Goal: Task Accomplishment & Management: Use online tool/utility

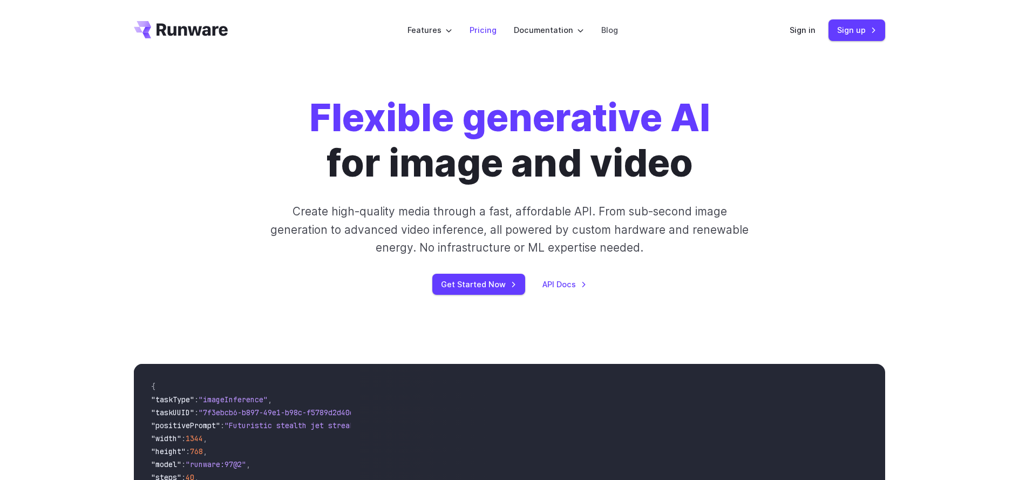
click at [477, 31] on link "Pricing" at bounding box center [483, 30] width 27 height 12
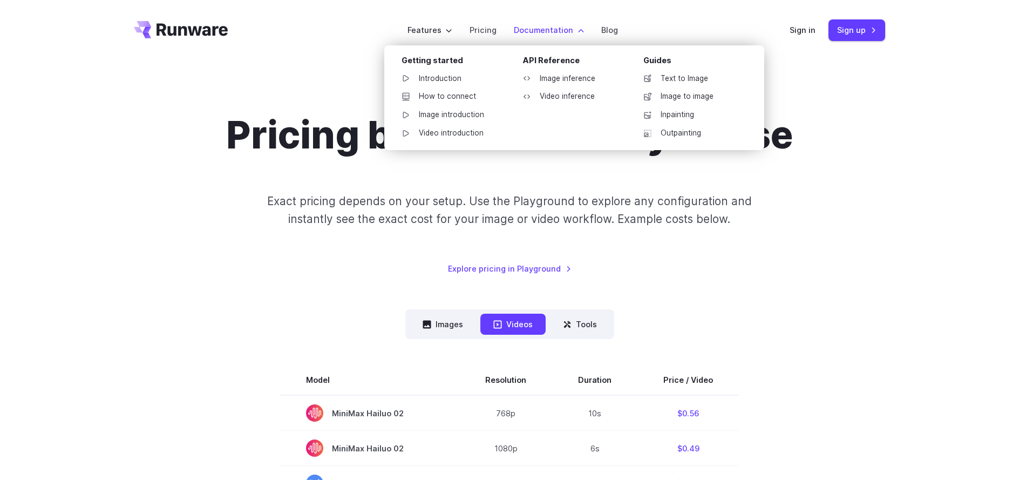
drag, startPoint x: 526, startPoint y: 18, endPoint x: 530, endPoint y: 25, distance: 8.0
click at [527, 22] on li "Documentation Getting started Introduction How to connect Image introduction Vi…" at bounding box center [548, 30] width 87 height 30
click at [695, 77] on link "Text to Image" at bounding box center [691, 79] width 112 height 16
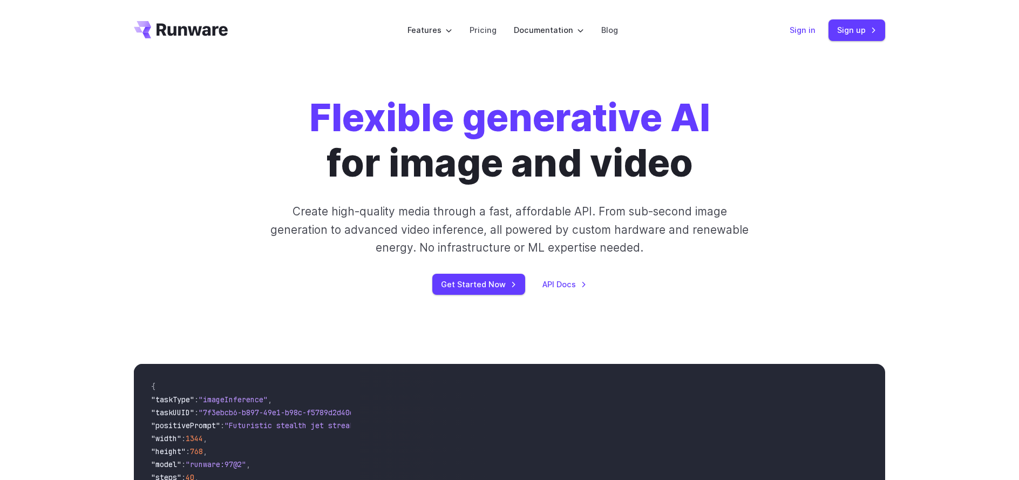
click at [802, 32] on link "Sign in" at bounding box center [803, 30] width 26 height 12
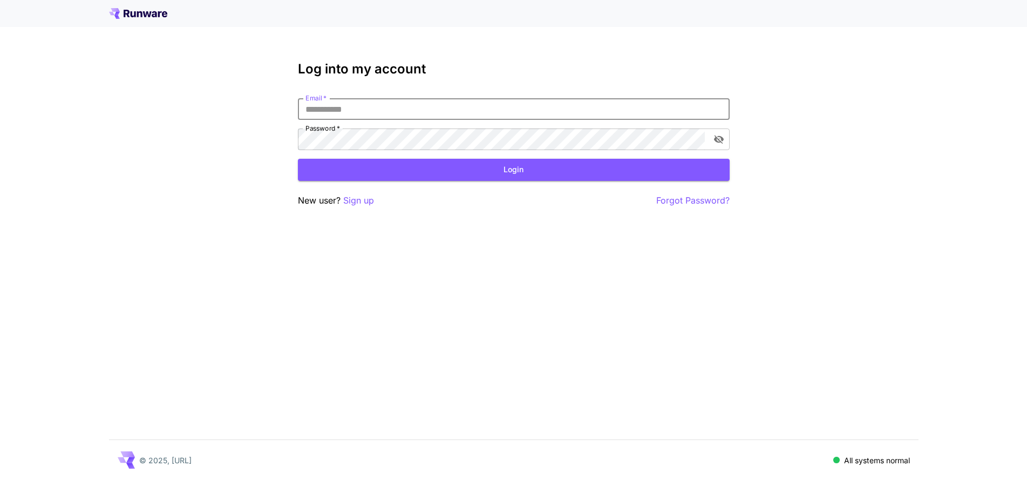
click at [399, 106] on input "Email   *" at bounding box center [514, 109] width 432 height 22
type input "**********"
click button "Login" at bounding box center [514, 170] width 432 height 22
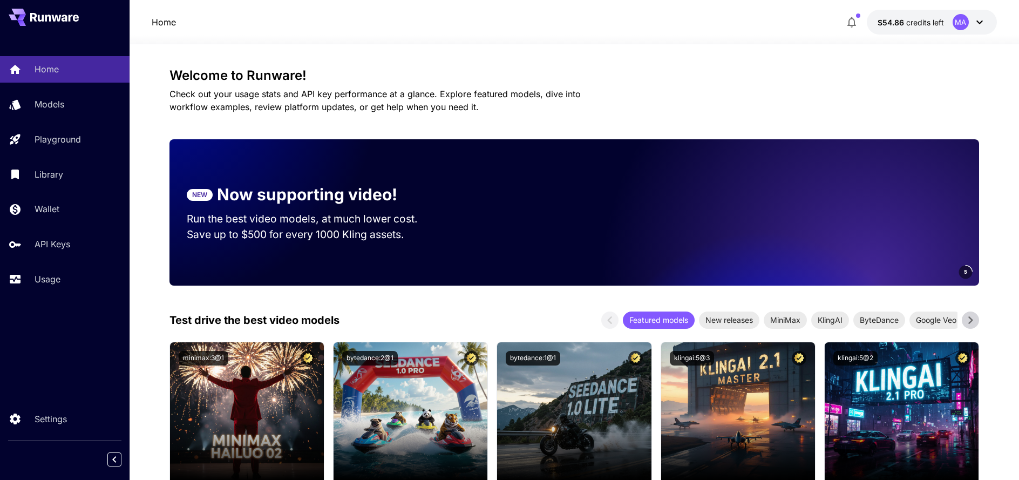
click at [977, 25] on icon at bounding box center [979, 22] width 13 height 13
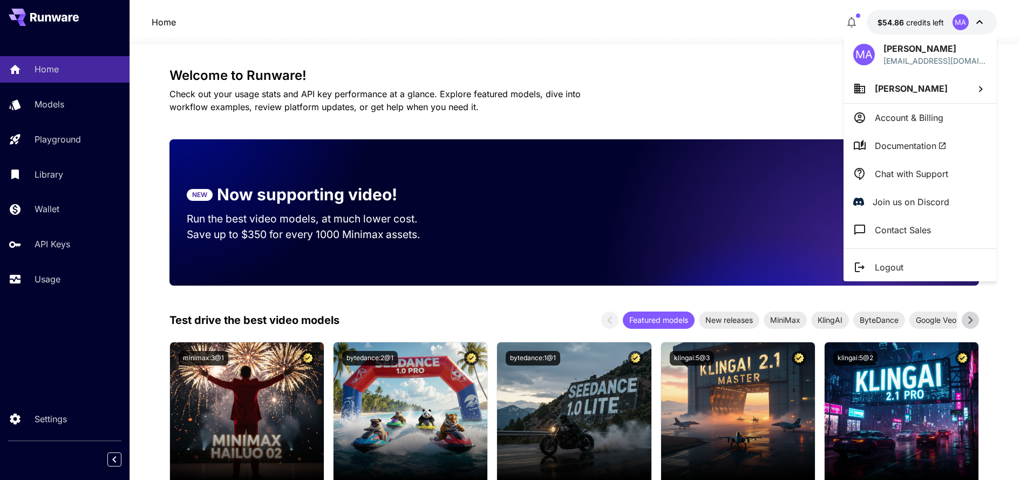
click at [914, 115] on p "Account & Billing" at bounding box center [909, 117] width 69 height 13
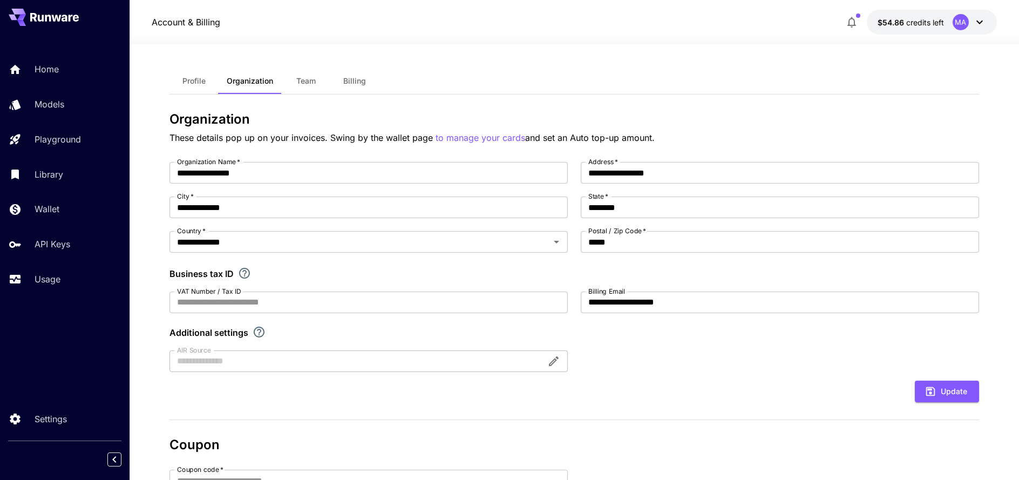
click at [59, 258] on div "Home Models Playground Library Wallet API Keys Usage" at bounding box center [65, 174] width 130 height 236
click at [59, 249] on p "API Keys" at bounding box center [55, 244] width 36 height 13
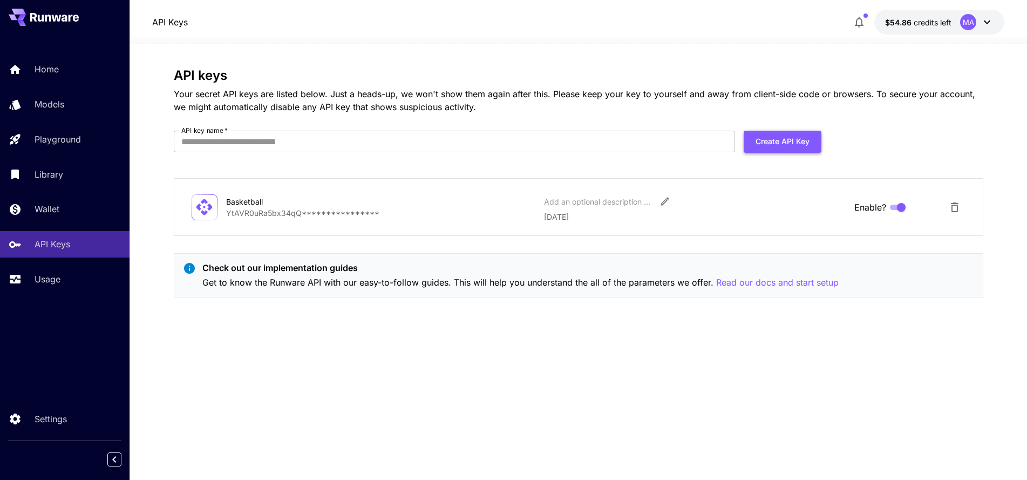
click at [789, 141] on button "Create API Key" at bounding box center [783, 142] width 78 height 22
type input "**********"
click at [777, 141] on button "Create API Key" at bounding box center [783, 142] width 78 height 22
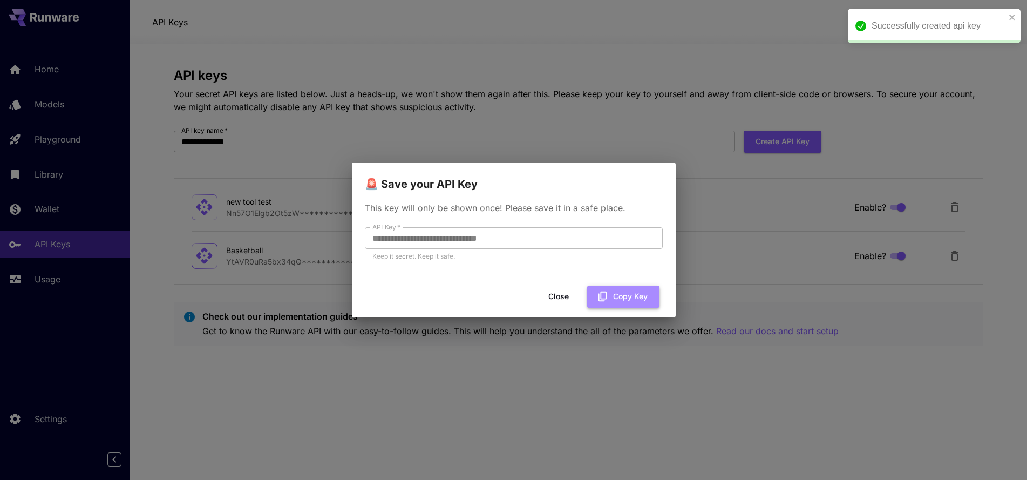
click at [613, 298] on button "Copy Key" at bounding box center [623, 297] width 72 height 22
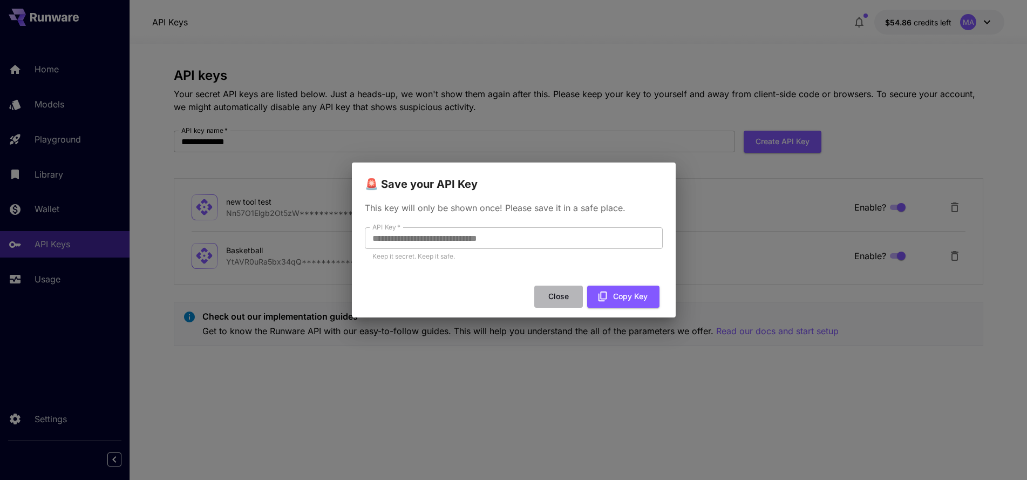
click at [560, 299] on button "Close" at bounding box center [559, 297] width 49 height 22
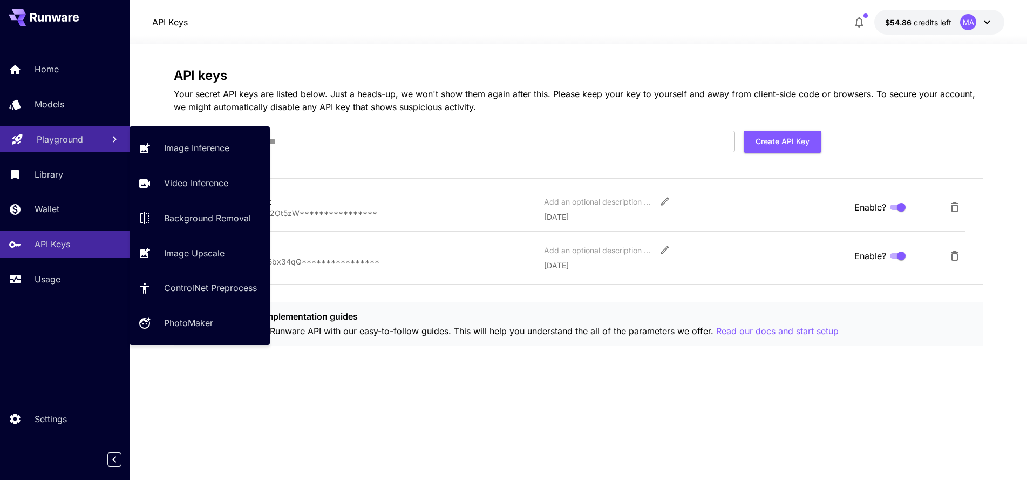
click at [46, 137] on p "Playground" at bounding box center [60, 139] width 46 height 13
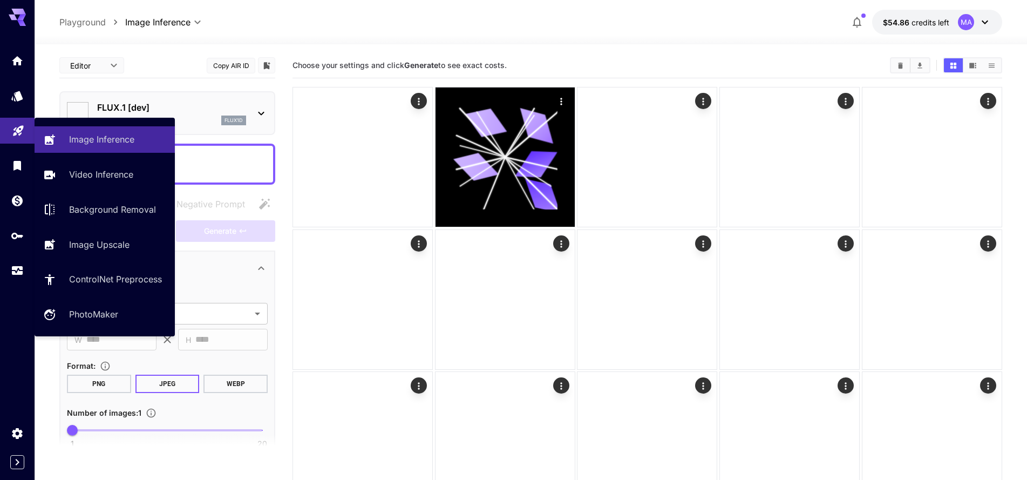
type input "**********"
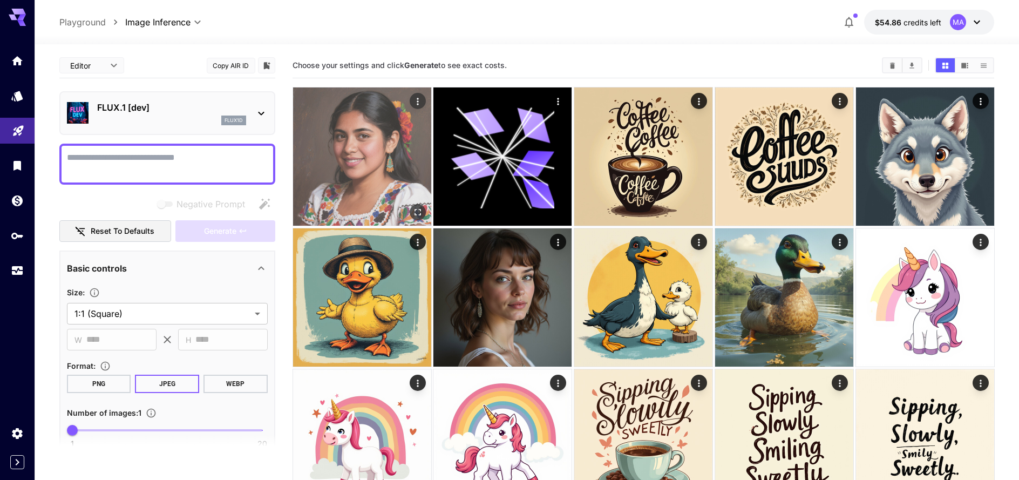
click at [310, 159] on img at bounding box center [362, 156] width 138 height 138
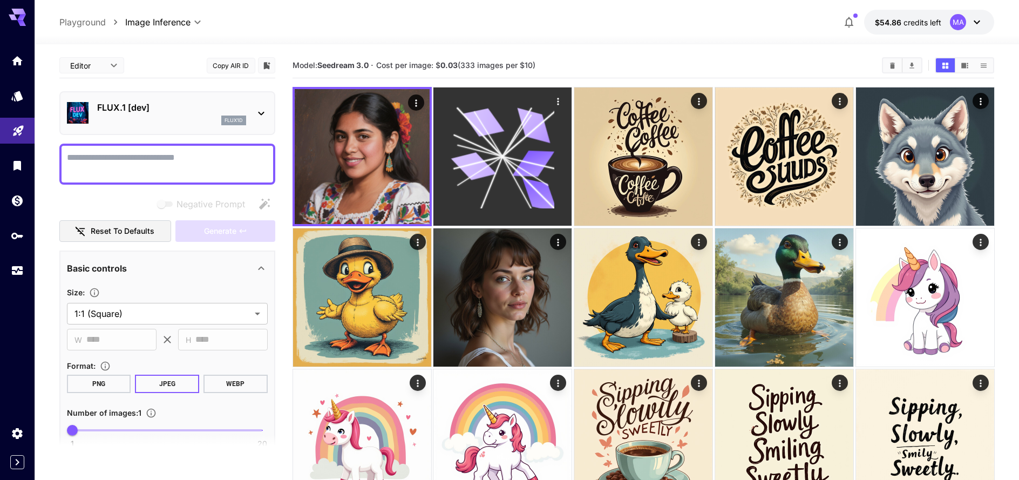
click at [508, 139] on icon at bounding box center [503, 157] width 104 height 104
